Goal: Information Seeking & Learning: Learn about a topic

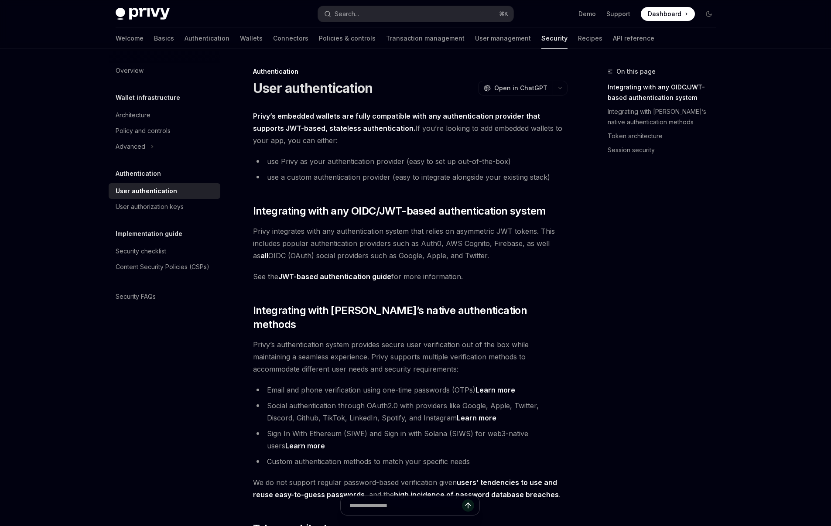
type textarea "*"
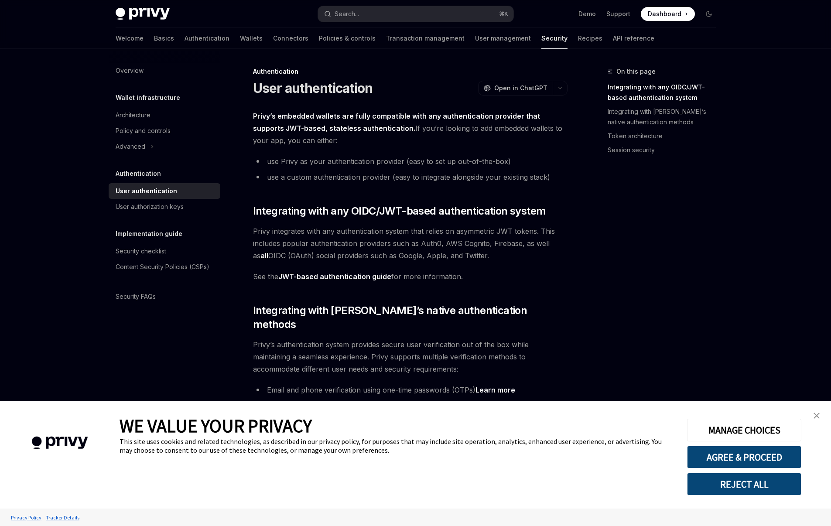
click at [815, 414] on img "close banner" at bounding box center [816, 415] width 6 height 6
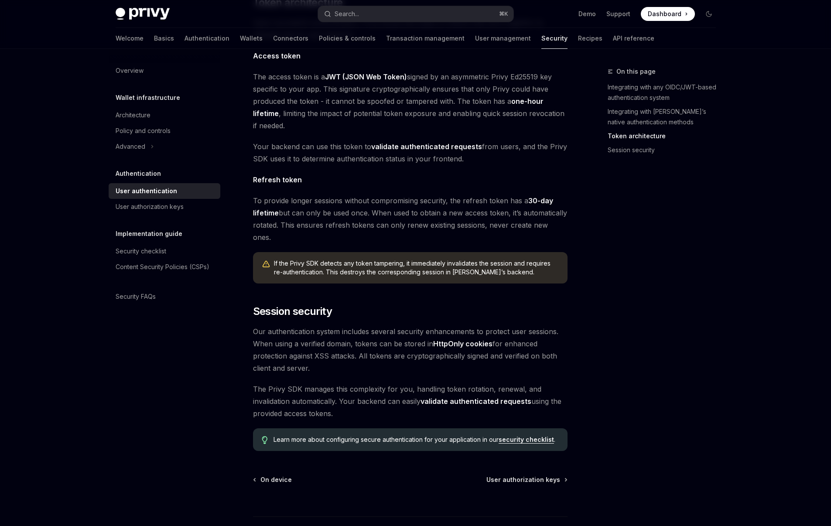
scroll to position [523, 0]
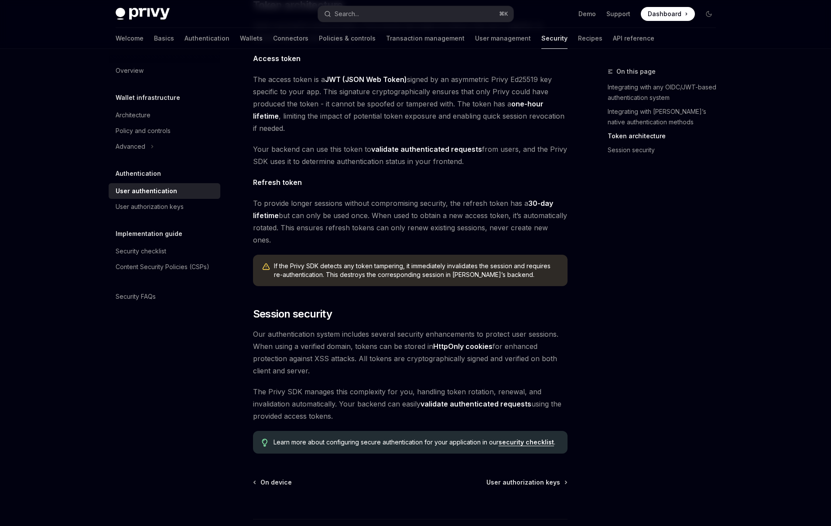
click at [382, 262] on span "If the Privy SDK detects any token tampering, it immediately invalidates the se…" at bounding box center [416, 270] width 285 height 17
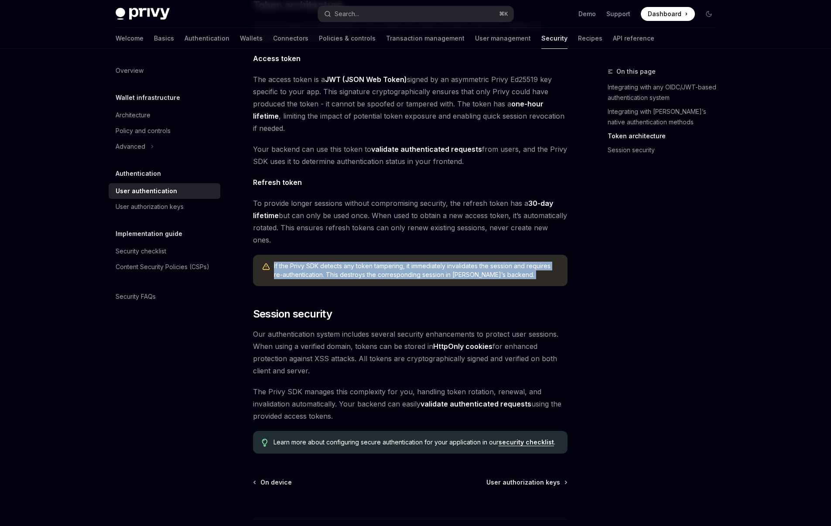
click at [382, 262] on span "If the Privy SDK detects any token tampering, it immediately invalidates the se…" at bounding box center [416, 270] width 285 height 17
copy div "If the Privy SDK detects any token tampering, it immediately invalidates the se…"
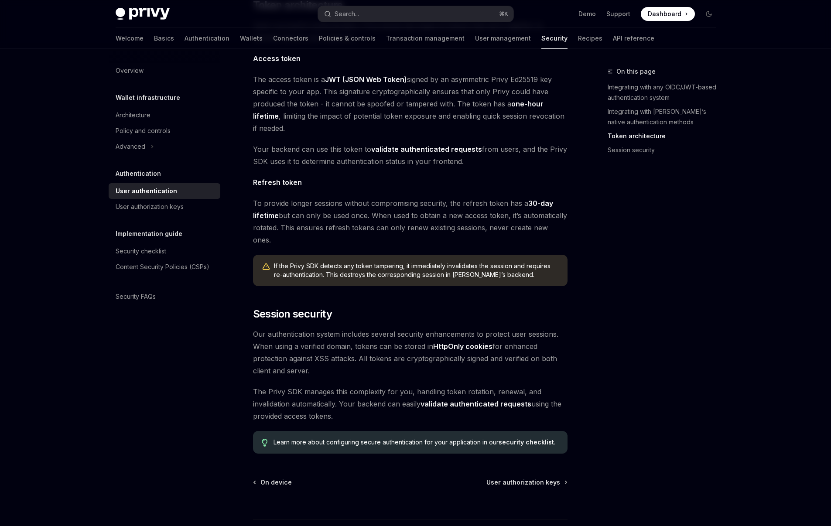
click at [501, 177] on div "Privy’s embedded wallets are fully compatible with any authentication provider …" at bounding box center [410, 20] width 314 height 867
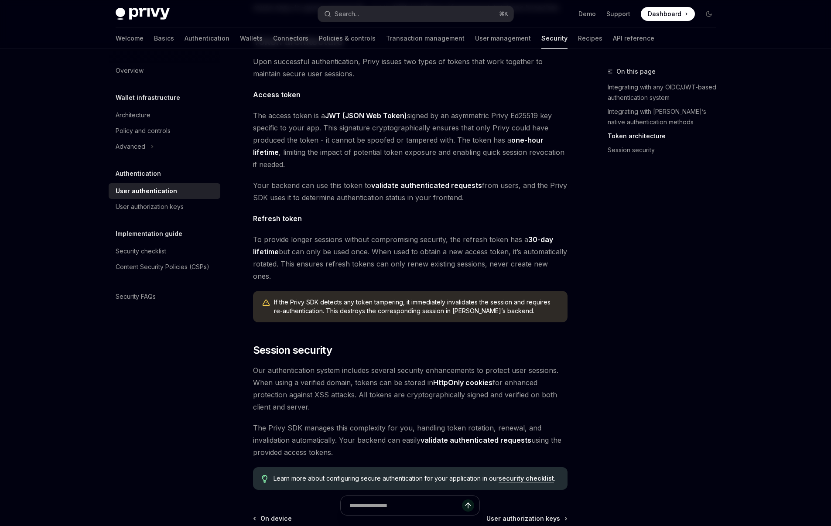
scroll to position [315, 0]
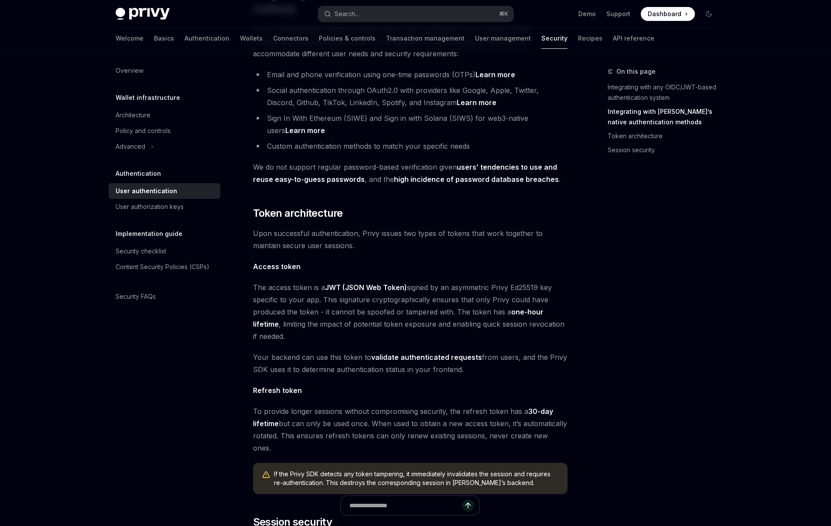
click at [332, 229] on span "Upon successful authentication, Privy issues two types of tokens that work toge…" at bounding box center [410, 239] width 314 height 24
click at [615, 283] on div "On this page Integrating with any OIDC/JWT-based authentication system Integrat…" at bounding box center [656, 296] width 133 height 460
click at [524, 310] on span "The access token is a JWT (JSON Web Token) signed by an asymmetric Privy Ed2551…" at bounding box center [410, 311] width 314 height 61
